Goal: Task Accomplishment & Management: Use online tool/utility

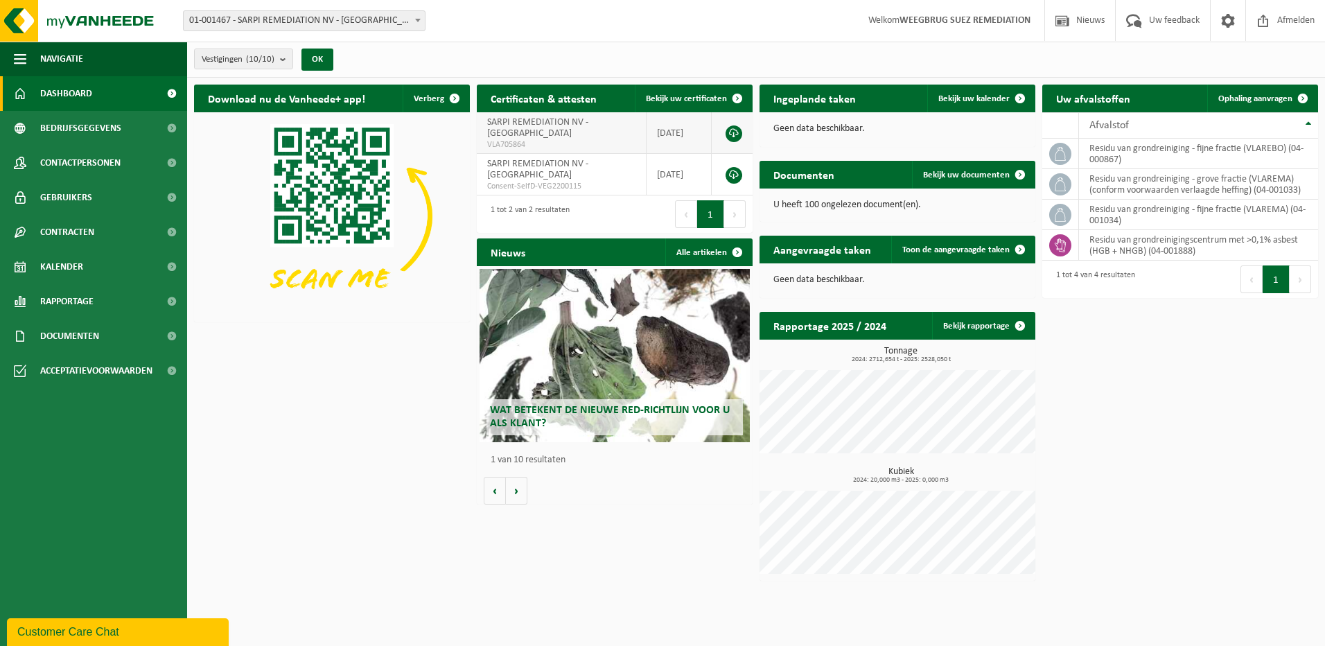
click at [527, 141] on span "VLA705864" at bounding box center [561, 144] width 148 height 11
click at [519, 173] on span "SARPI REMEDIATION NV - [GEOGRAPHIC_DATA]" at bounding box center [537, 169] width 101 height 21
click at [76, 136] on span "Bedrijfsgegevens" at bounding box center [80, 128] width 81 height 35
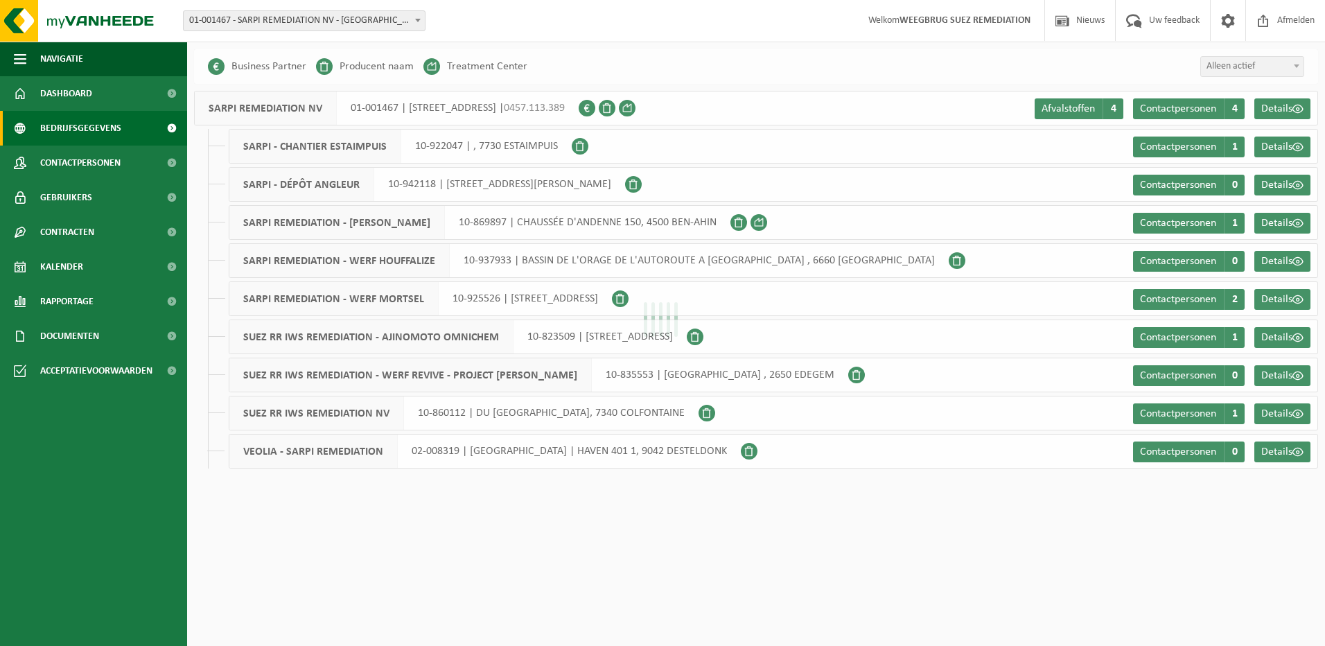
click at [64, 167] on span "Contactpersonen" at bounding box center [80, 163] width 80 height 35
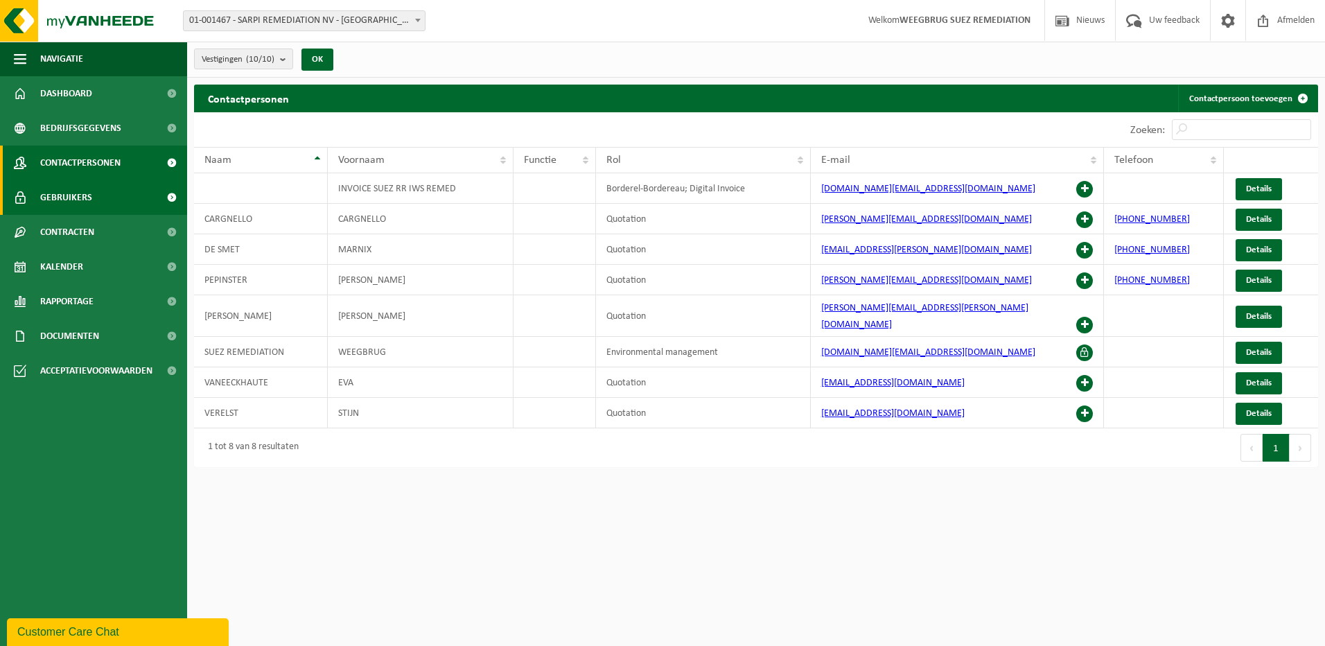
click at [54, 197] on span "Gebruikers" at bounding box center [66, 197] width 52 height 35
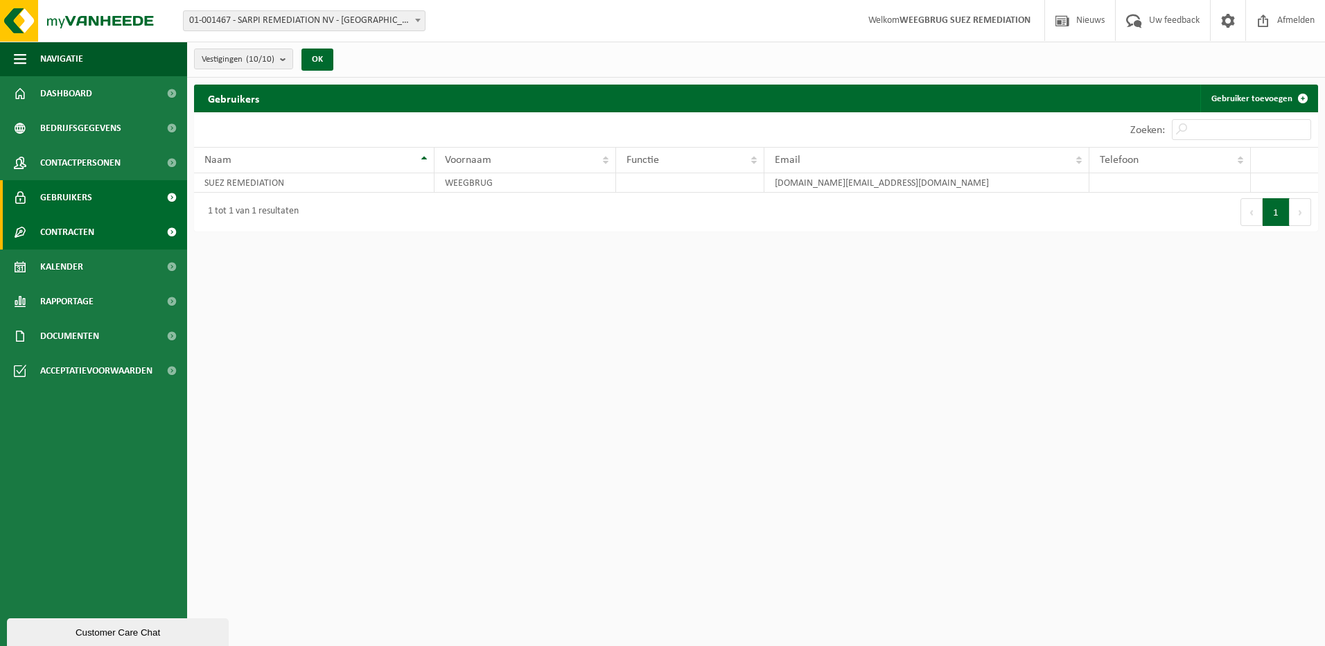
click at [37, 236] on link "Contracten" at bounding box center [93, 232] width 187 height 35
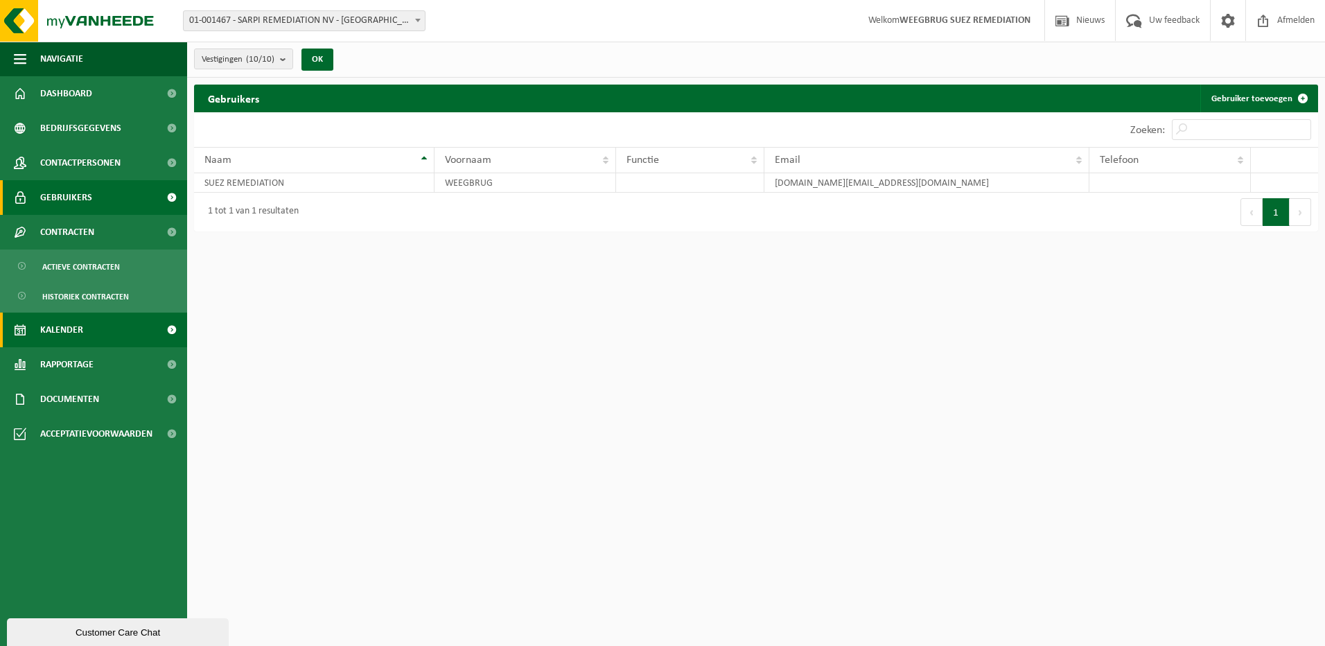
click at [69, 332] on span "Kalender" at bounding box center [61, 330] width 43 height 35
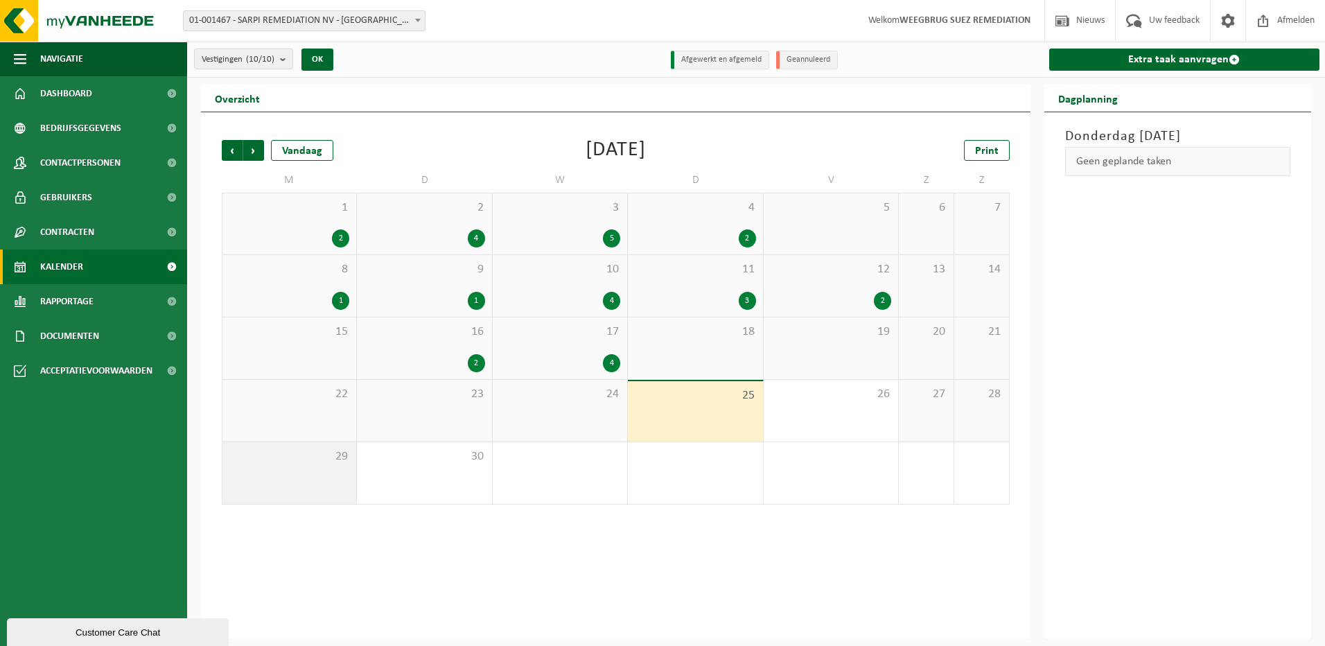
click at [316, 471] on div "29" at bounding box center [289, 473] width 134 height 62
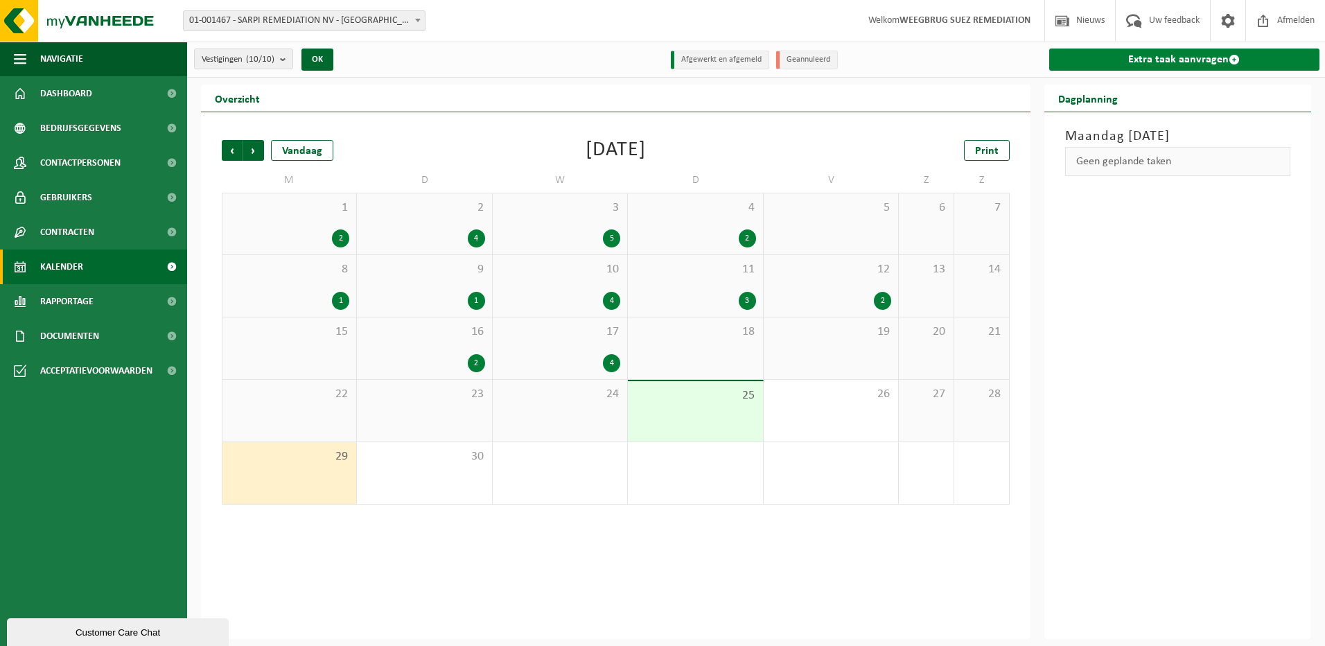
click at [1101, 55] on link "Extra taak aanvragen" at bounding box center [1184, 60] width 271 height 22
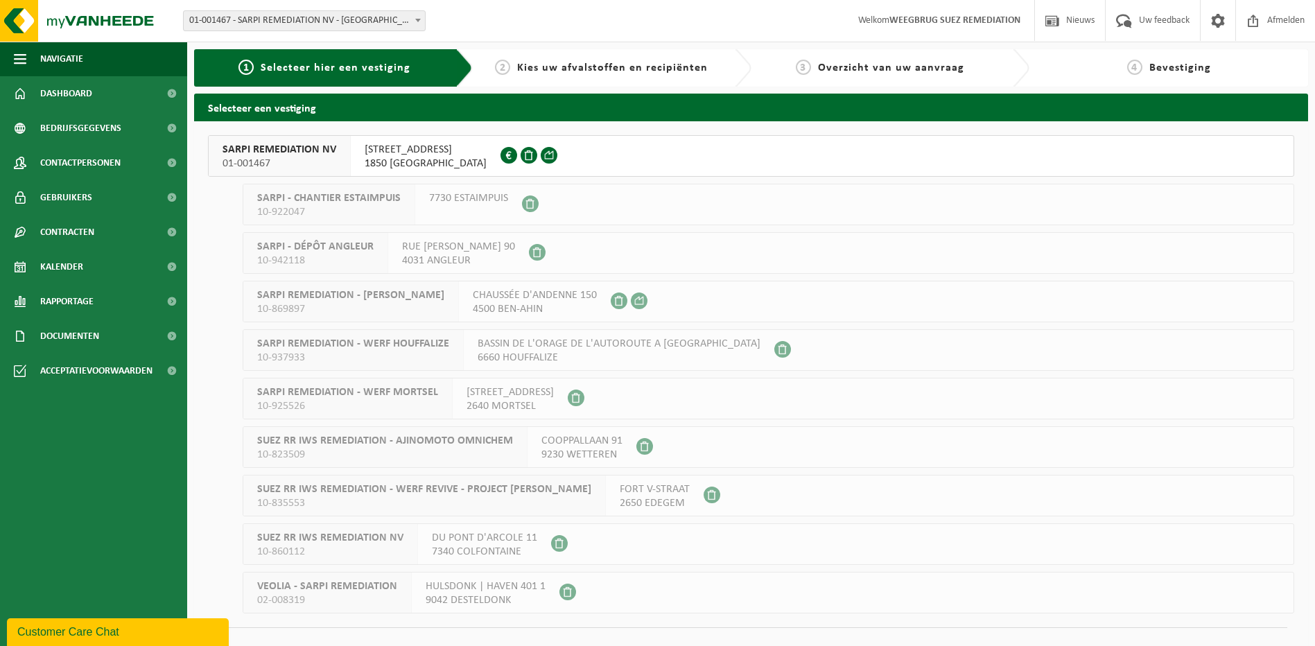
click at [346, 150] on div "SARPI REMEDIATION NV 01-001467" at bounding box center [280, 156] width 142 height 40
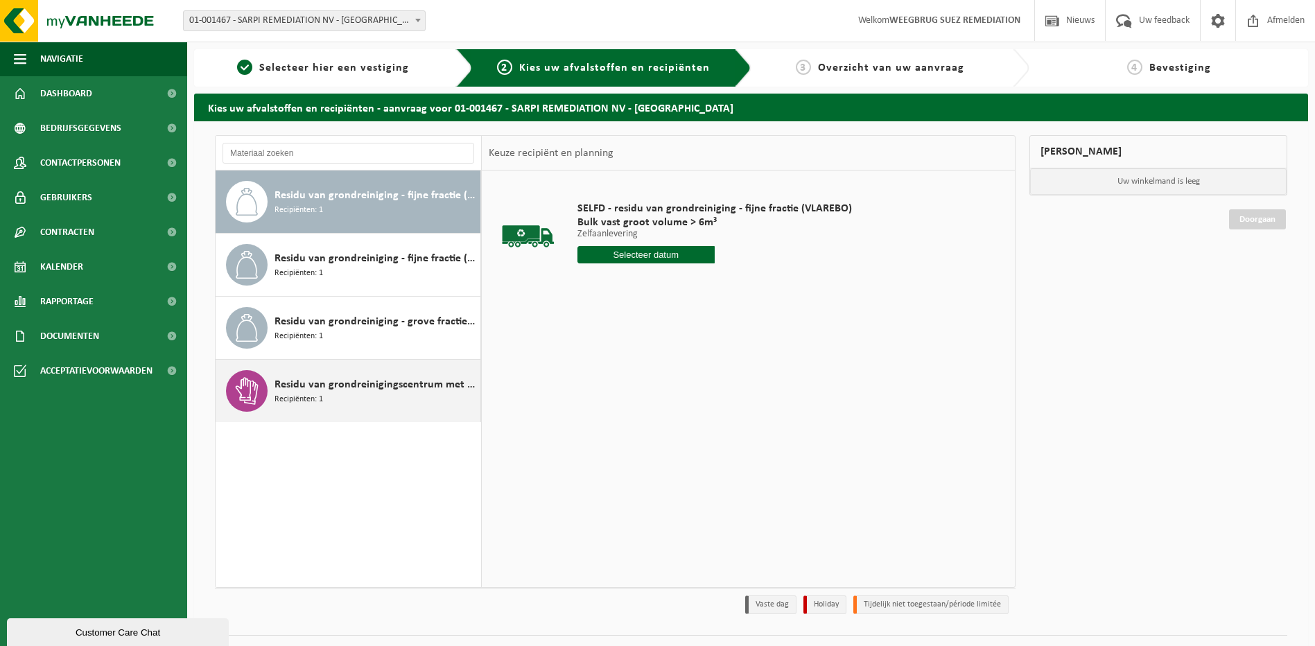
click at [323, 395] on div "Residu van grondreinigingscentrum met >0,1% asbest (HGB + NHGB) Recipiënten: 1" at bounding box center [375, 391] width 202 height 42
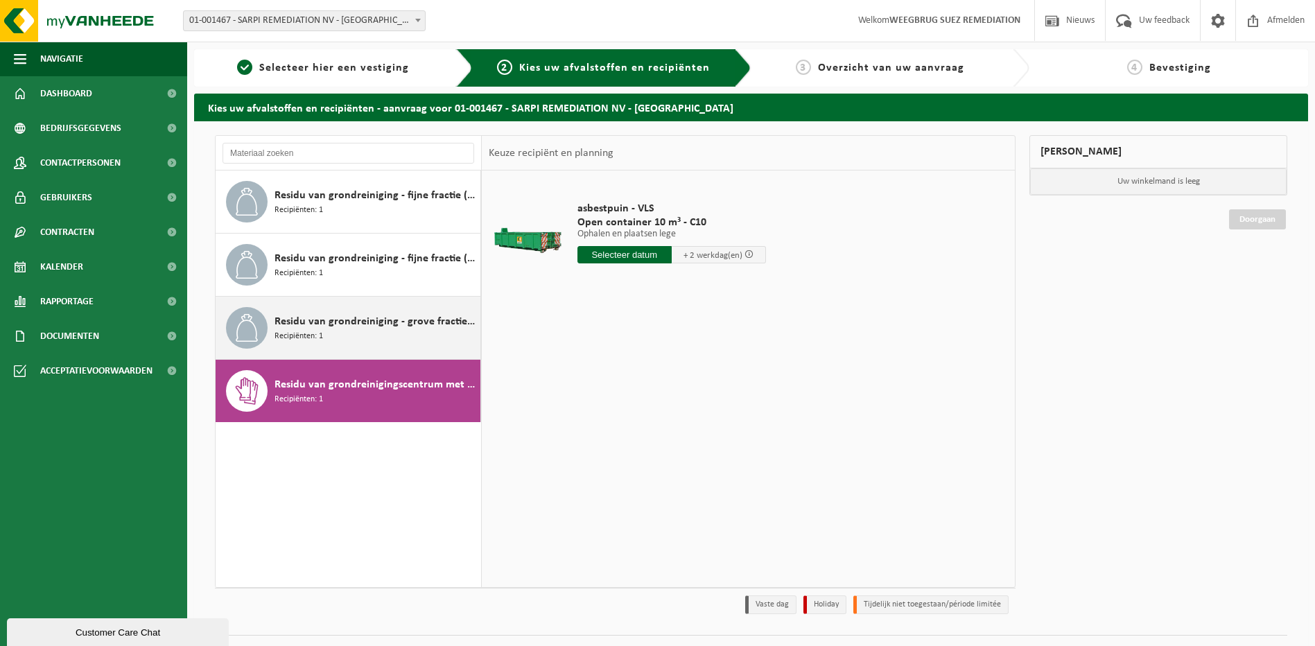
click at [301, 324] on span "Residu van grondreiniging - grove fractie (VLAREMA) (conform voorwaarden verlaa…" at bounding box center [375, 321] width 202 height 17
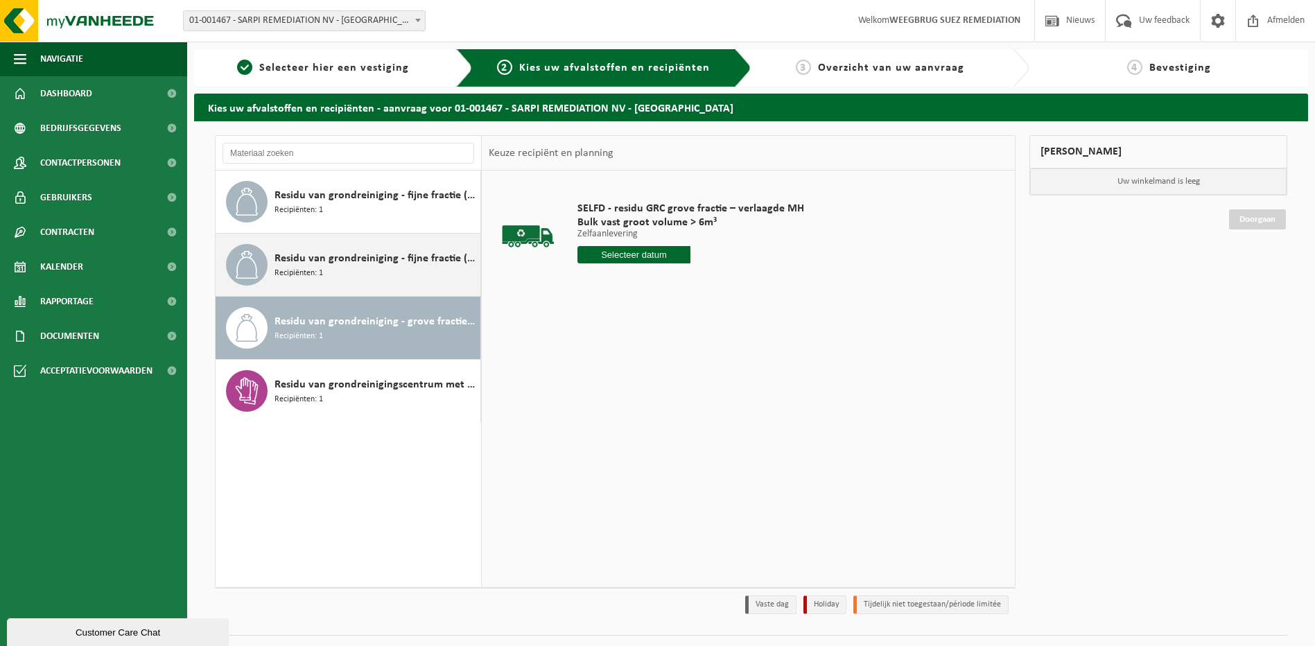
click at [307, 272] on span "Recipiënten: 1" at bounding box center [298, 273] width 49 height 13
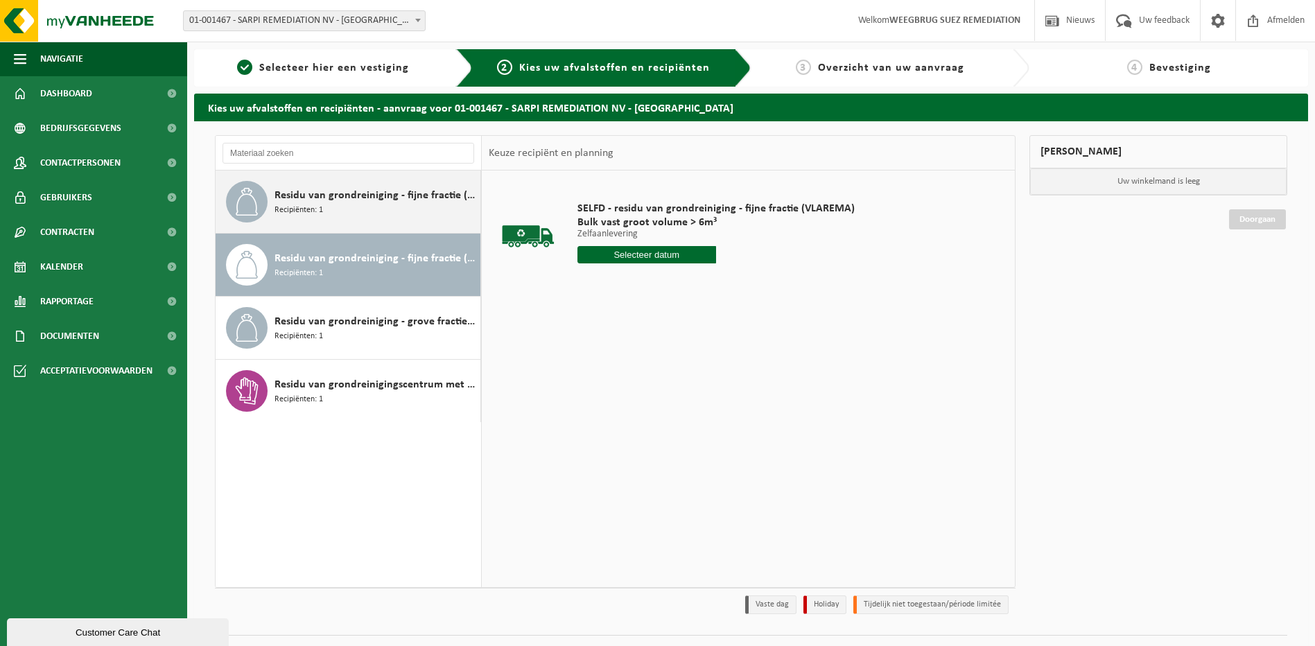
click at [311, 208] on span "Recipiënten: 1" at bounding box center [298, 210] width 49 height 13
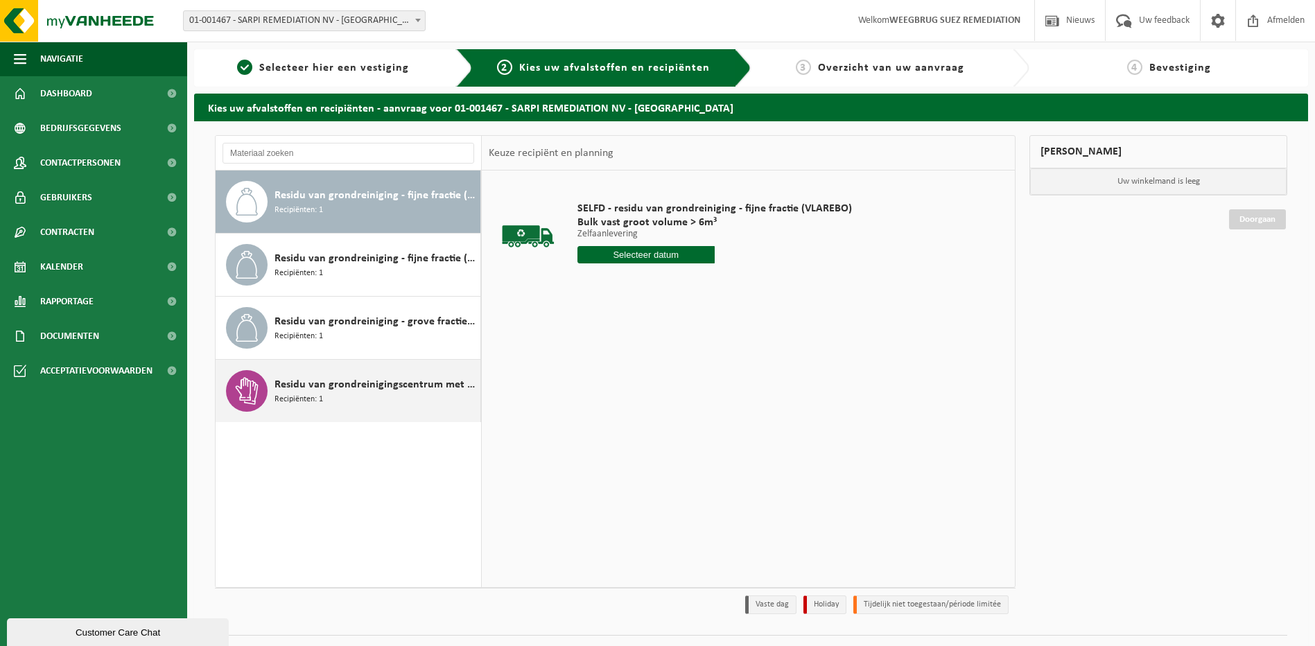
click at [310, 382] on span "Residu van grondreinigingscentrum met >0,1% asbest (HGB + NHGB)" at bounding box center [375, 384] width 202 height 17
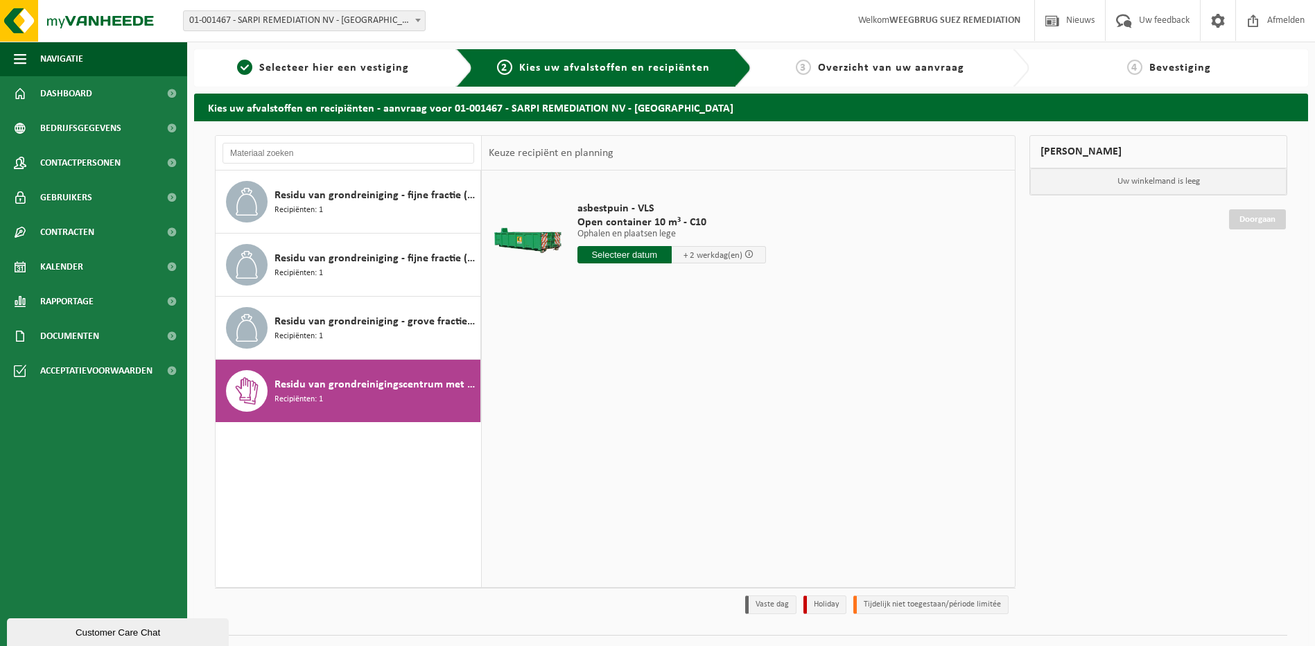
click at [624, 251] on input "text" at bounding box center [624, 254] width 94 height 17
click at [608, 253] on input "text" at bounding box center [624, 254] width 94 height 17
click at [694, 400] on div "26" at bounding box center [687, 400] width 24 height 22
type input "Van 2025-09-26"
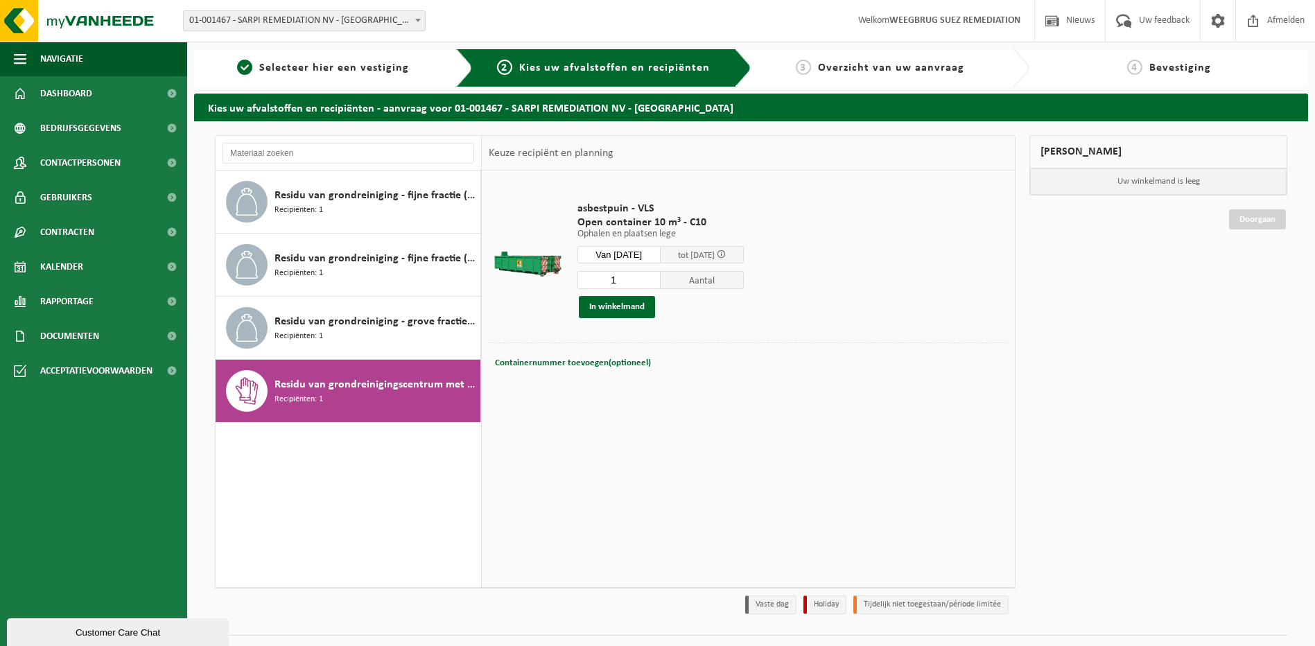
click at [630, 286] on input "1" at bounding box center [618, 280] width 83 height 18
type input "2"
click at [660, 275] on input "2" at bounding box center [618, 280] width 83 height 18
click at [607, 301] on button "In winkelmand" at bounding box center [617, 307] width 76 height 22
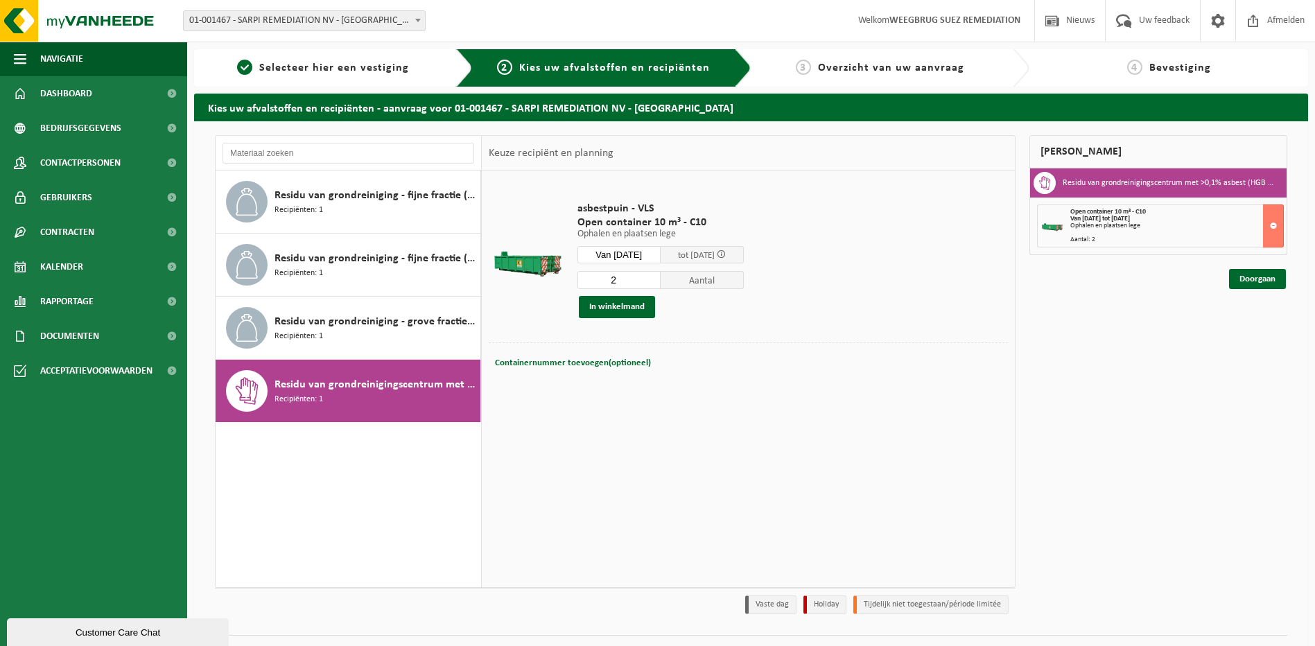
click at [726, 255] on span at bounding box center [721, 253] width 9 height 9
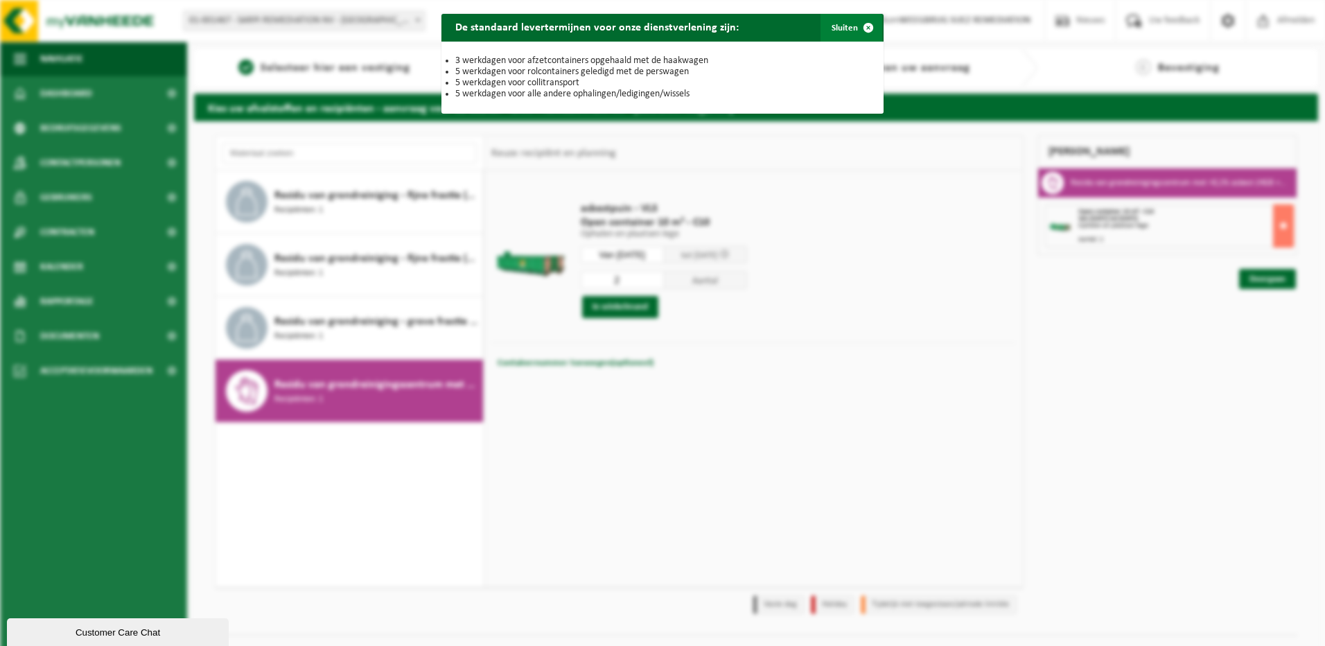
click at [862, 26] on span "button" at bounding box center [868, 28] width 28 height 28
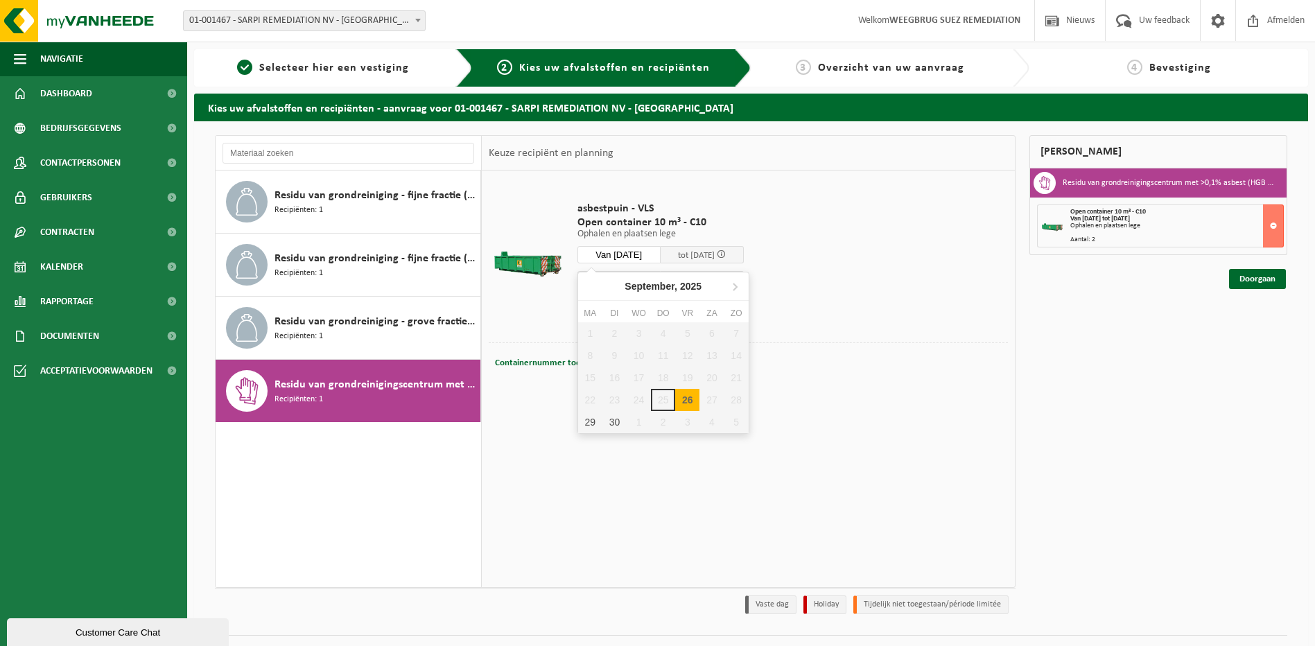
click at [660, 254] on input "Van 2025-09-26" at bounding box center [618, 254] width 83 height 17
click at [692, 399] on div "26" at bounding box center [687, 400] width 24 height 22
type input "Van 2025-09-26"
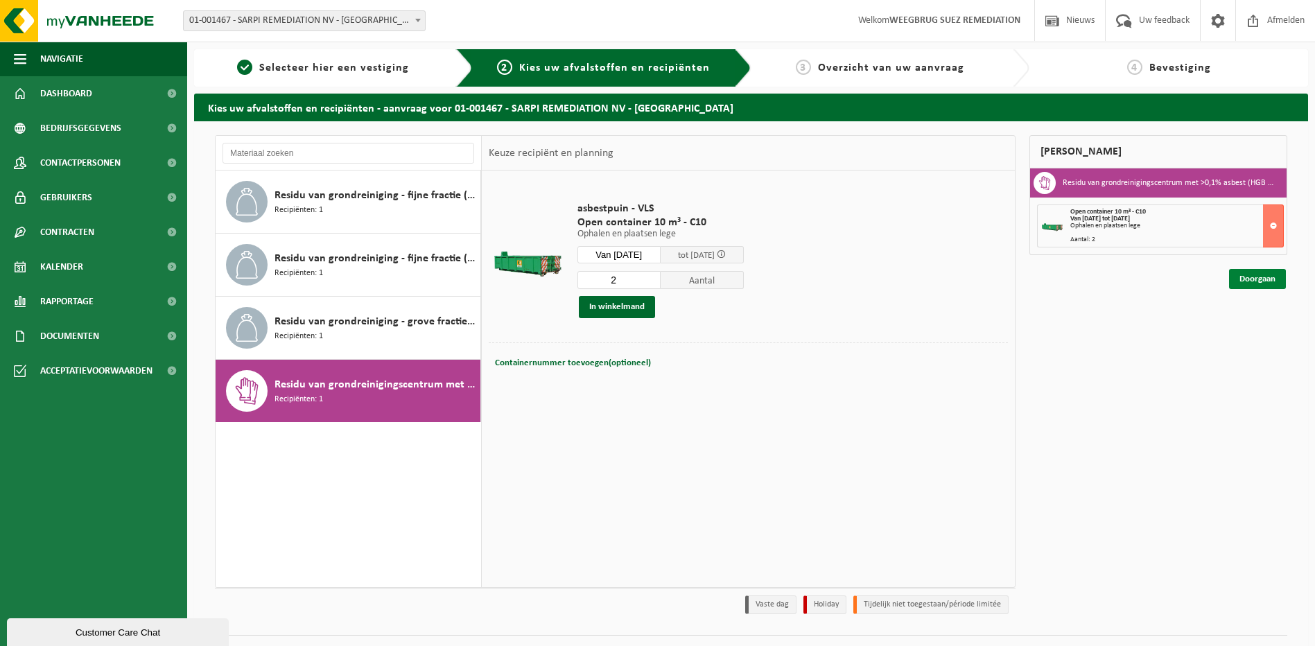
click at [1264, 279] on link "Doorgaan" at bounding box center [1257, 279] width 57 height 20
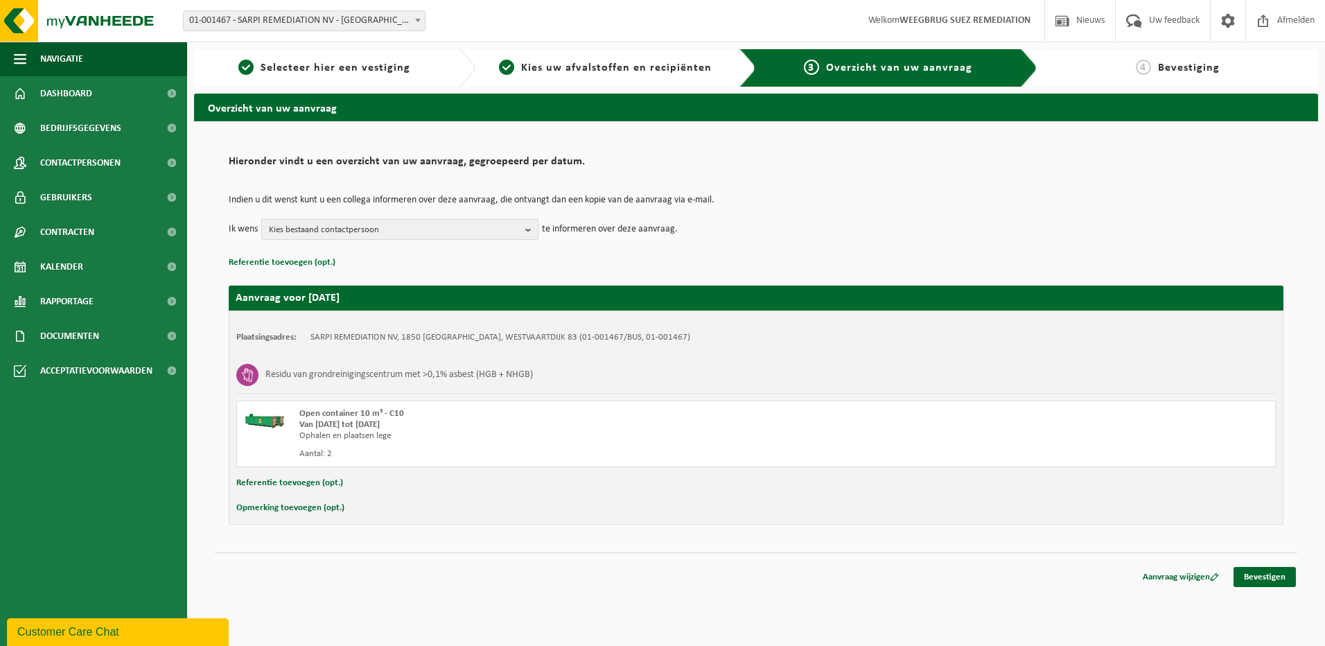
click at [530, 229] on b "button" at bounding box center [531, 229] width 12 height 19
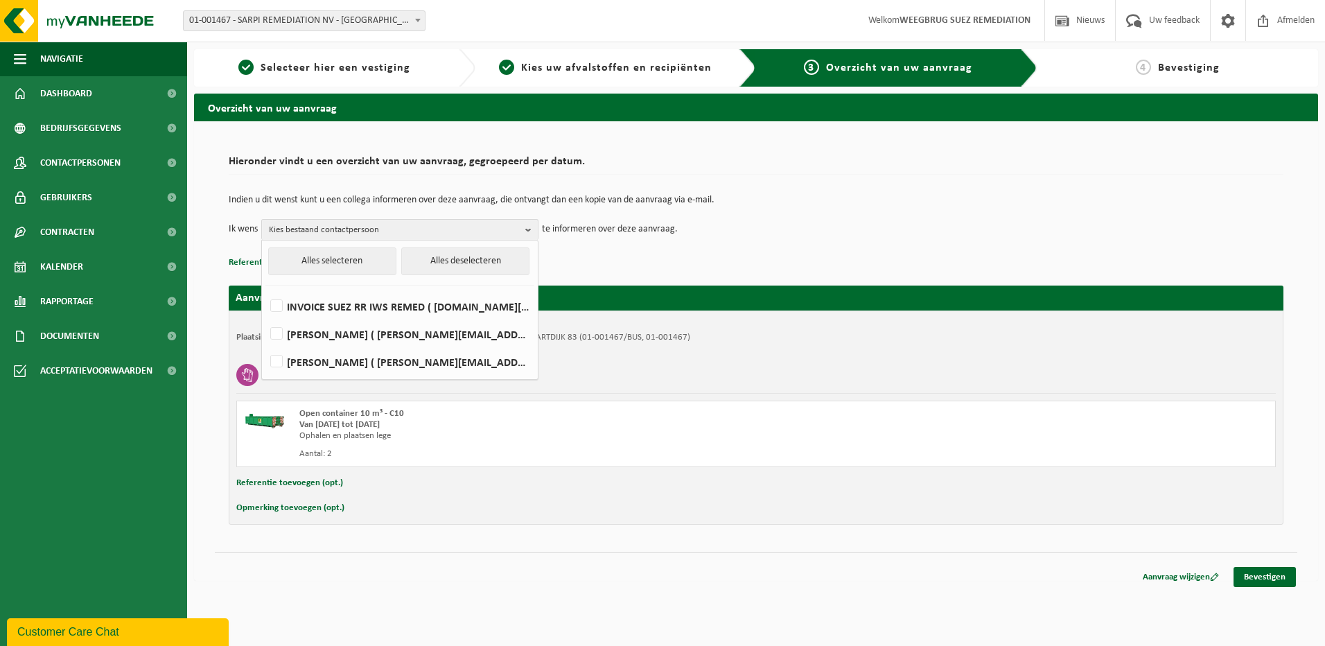
click at [845, 246] on div "Indien u dit wenst kunt u een collega informeren over deze aanvraag, die ontvan…" at bounding box center [756, 218] width 1055 height 72
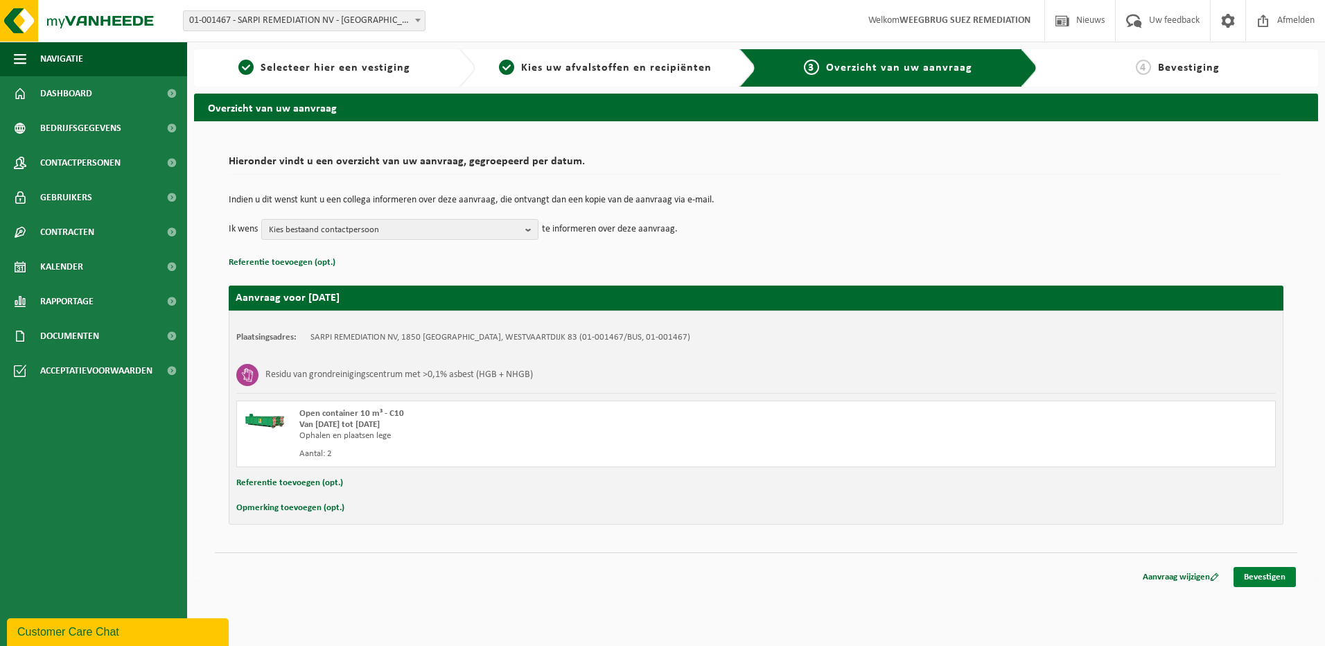
click at [1264, 577] on link "Bevestigen" at bounding box center [1264, 577] width 62 height 20
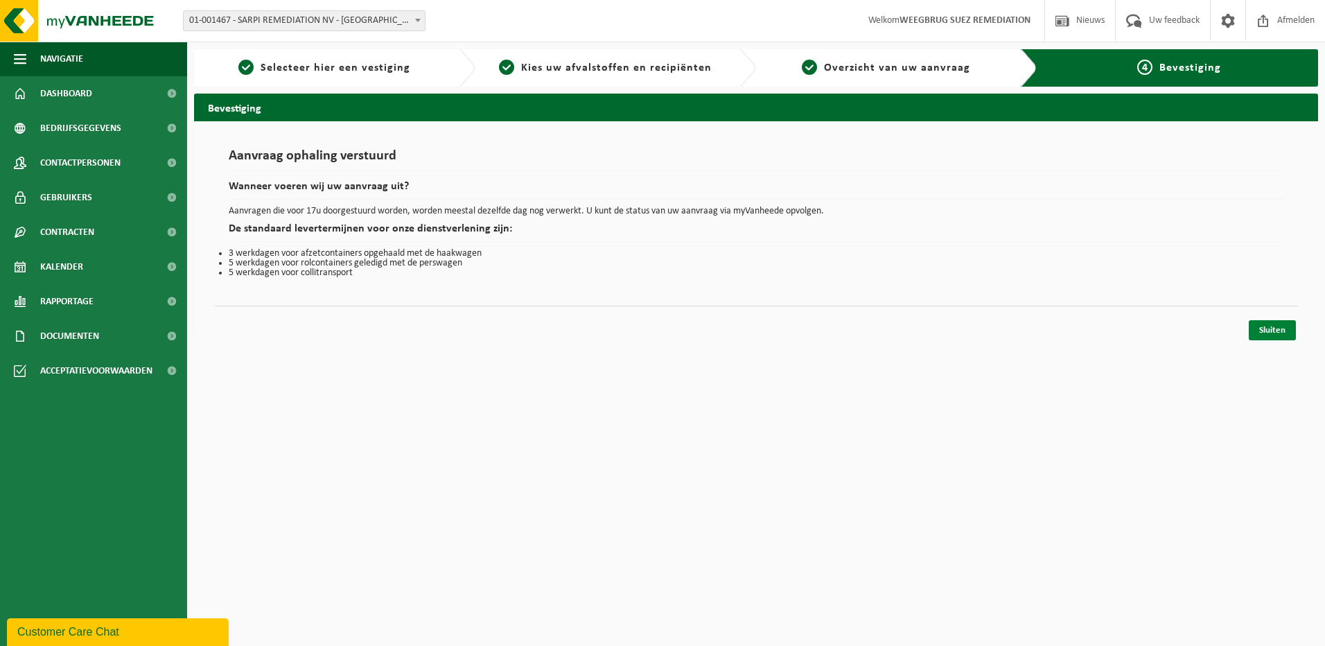
click at [1275, 327] on link "Sluiten" at bounding box center [1272, 330] width 47 height 20
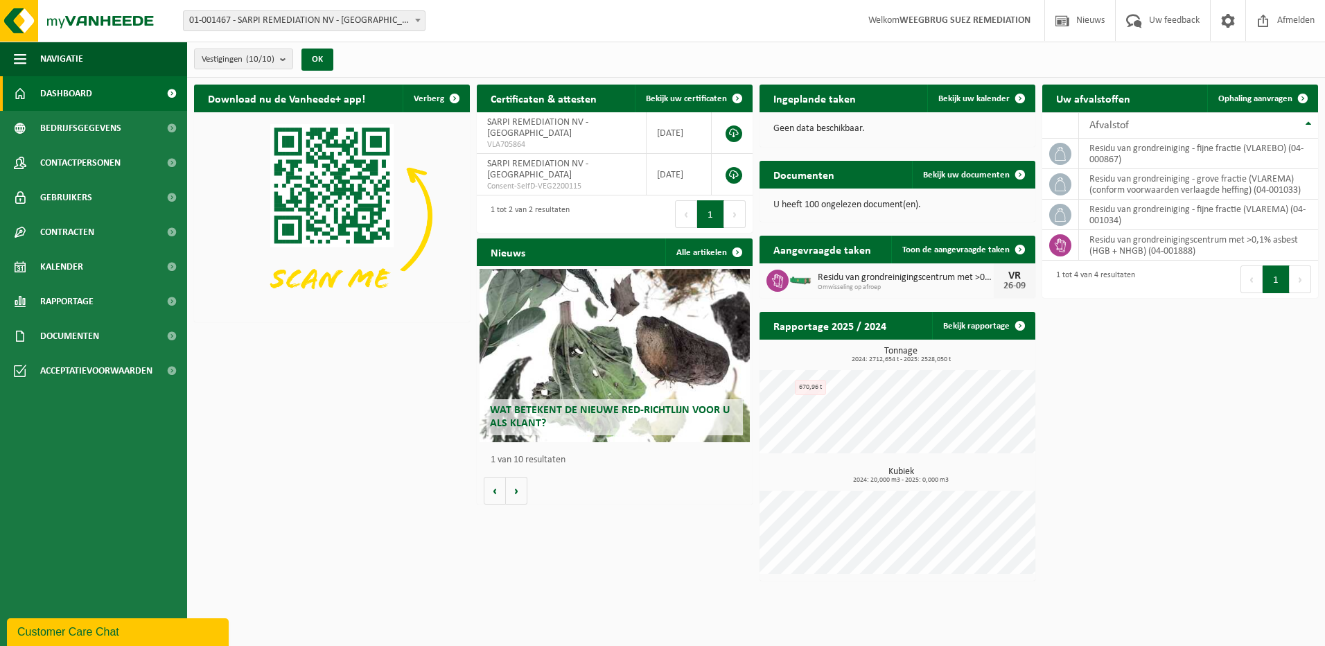
click at [865, 274] on span "Residu van grondreinigingscentrum met >0,1% asbest (hgb + nhgb)" at bounding box center [906, 277] width 176 height 11
click at [830, 287] on span "Omwisseling op afroep" at bounding box center [906, 287] width 176 height 8
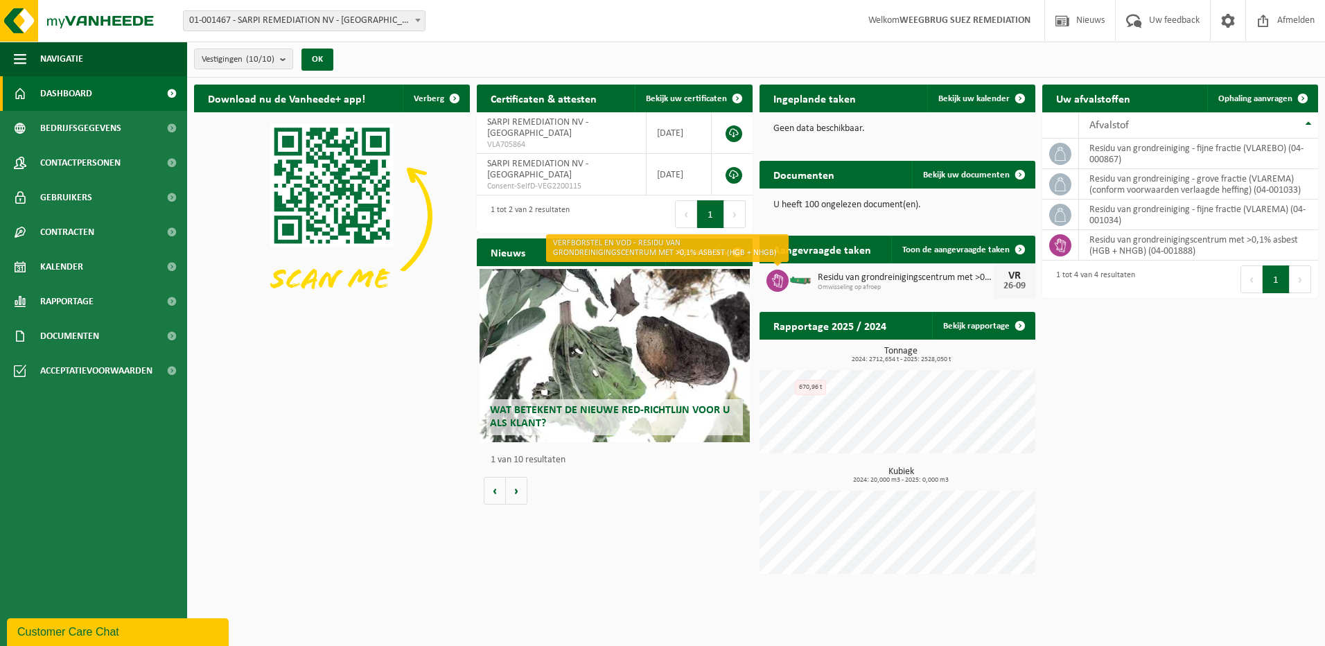
click at [782, 280] on icon at bounding box center [778, 281] width 14 height 14
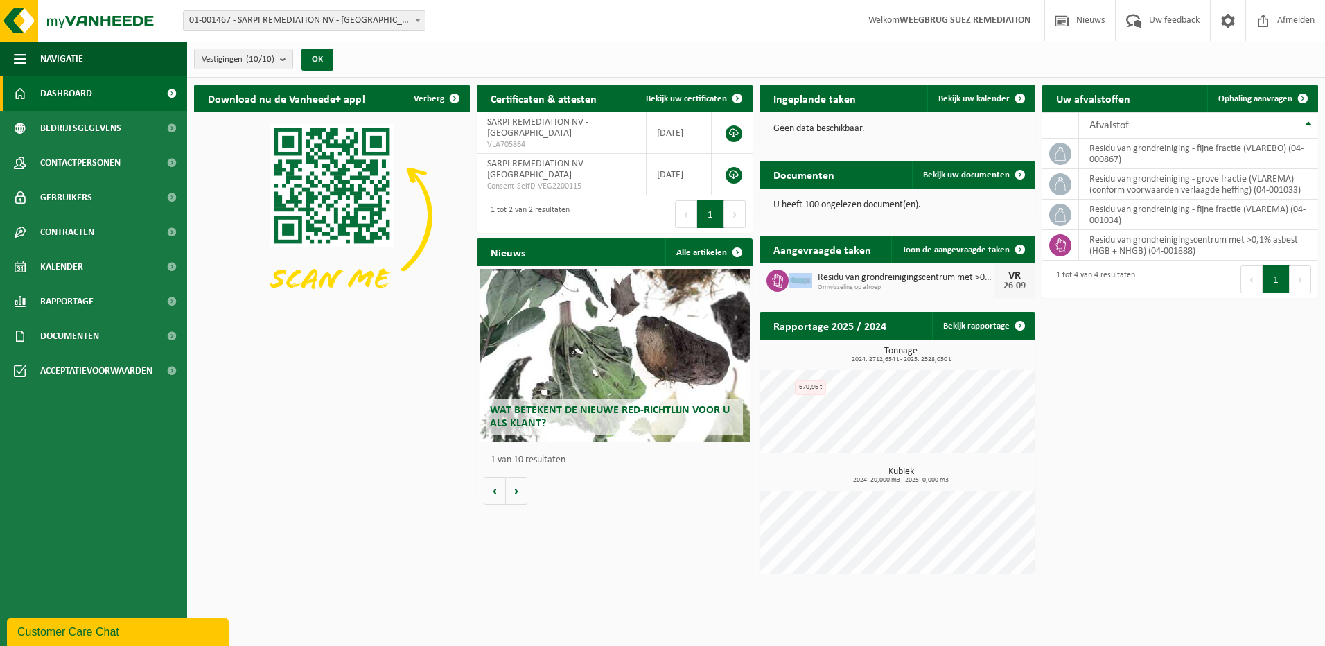
click at [782, 280] on icon at bounding box center [778, 281] width 14 height 14
click at [1212, 382] on div "Download nu de Vanheede+ app! Verberg Certificaten & attesten Bekijk uw certifi…" at bounding box center [756, 333] width 1131 height 510
